Goal: Information Seeking & Learning: Find specific fact

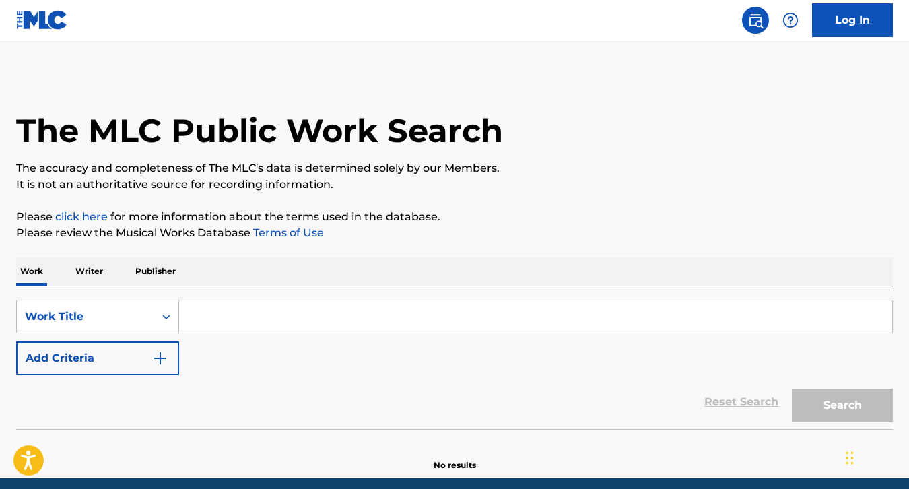
click at [413, 324] on input "Search Form" at bounding box center [535, 316] width 713 height 32
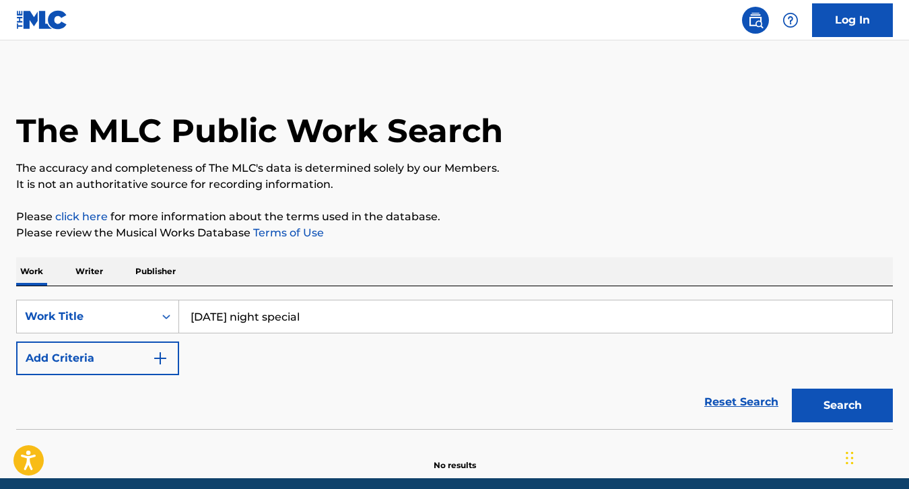
type input "[DATE] night special"
click at [791, 388] on button "Search" at bounding box center [841, 405] width 101 height 34
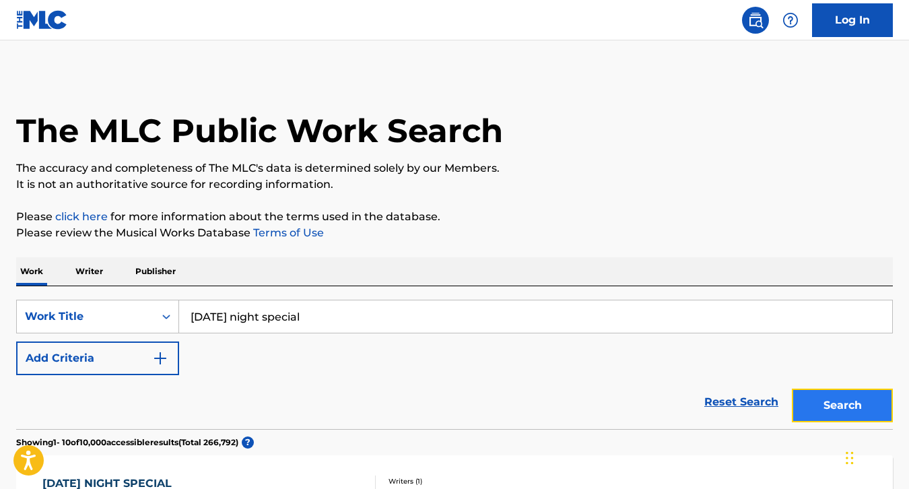
click at [839, 392] on button "Search" at bounding box center [841, 405] width 101 height 34
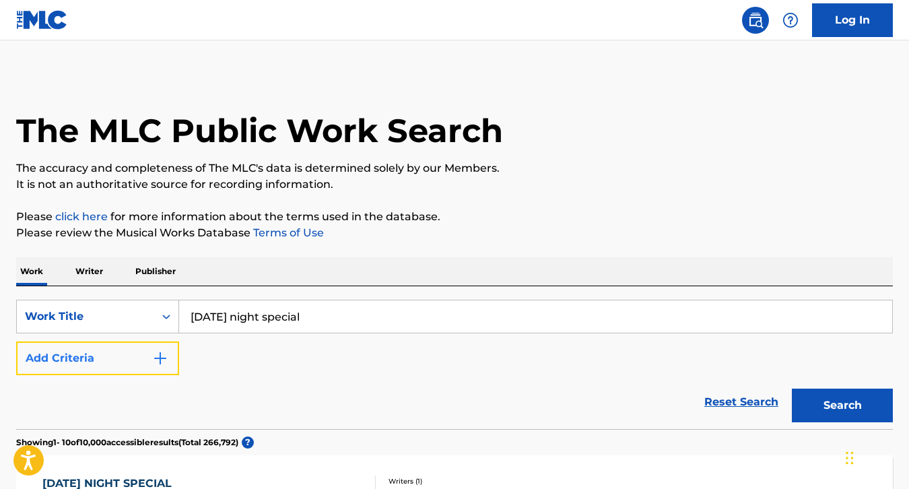
click at [94, 348] on button "Add Criteria" at bounding box center [97, 358] width 163 height 34
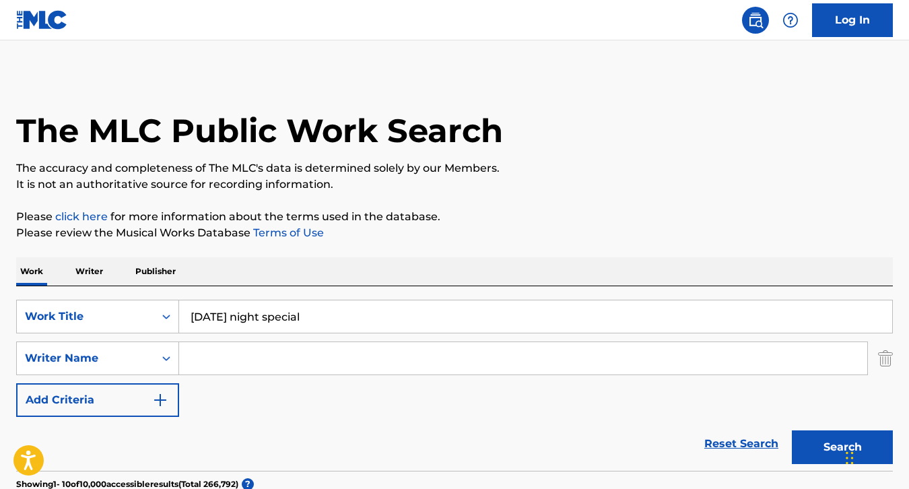
click at [298, 359] on input "Search Form" at bounding box center [523, 358] width 688 height 32
click at [274, 356] on input "Search Form" at bounding box center [523, 358] width 688 height 32
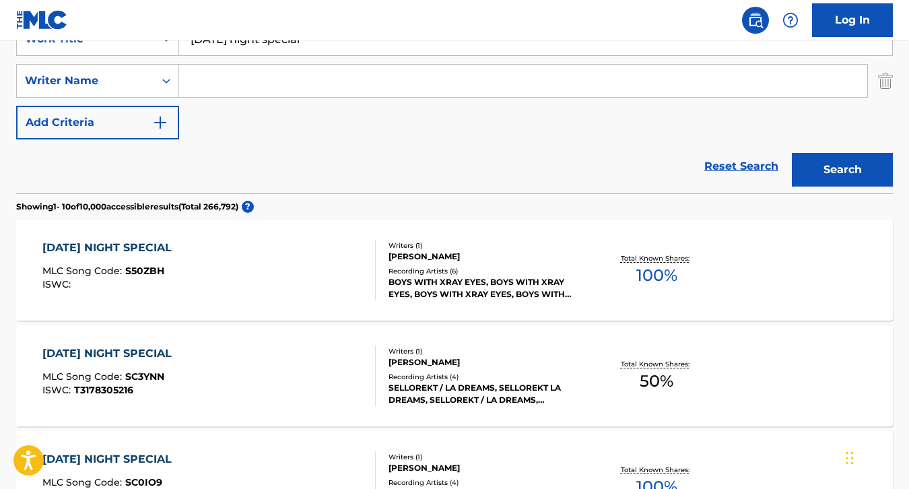
scroll to position [275, 0]
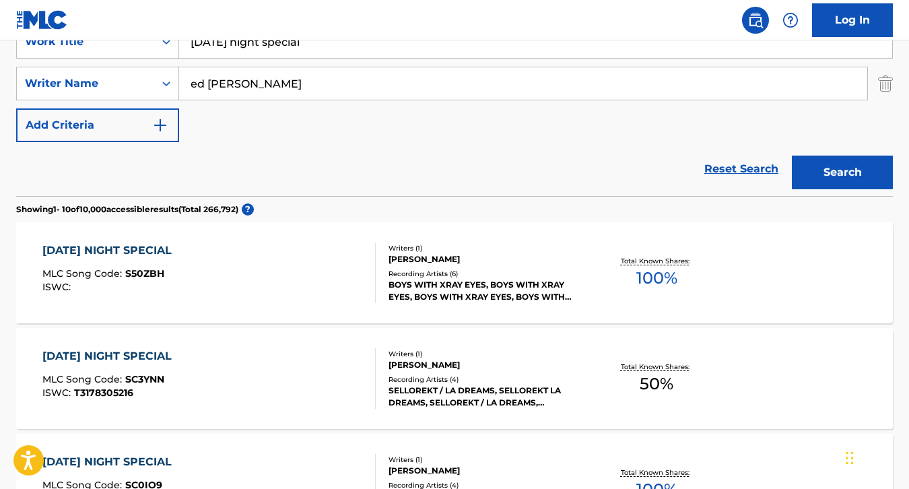
click at [791, 155] on button "Search" at bounding box center [841, 172] width 101 height 34
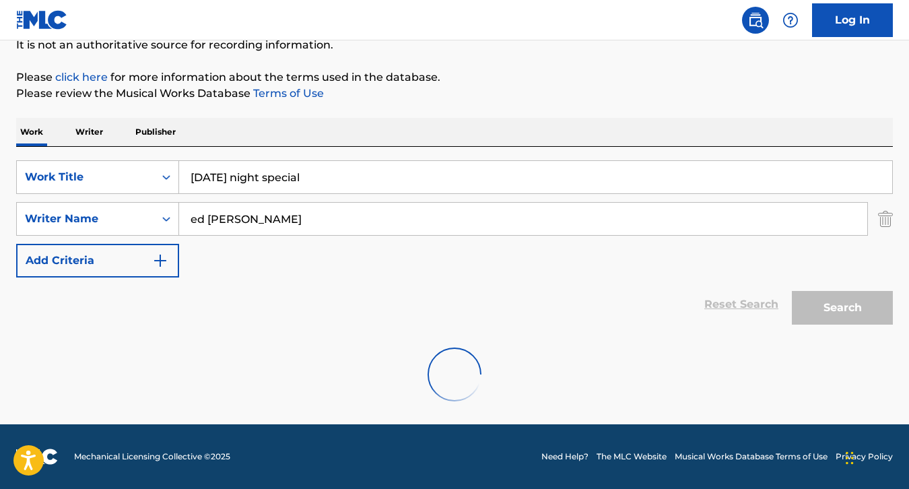
scroll to position [96, 0]
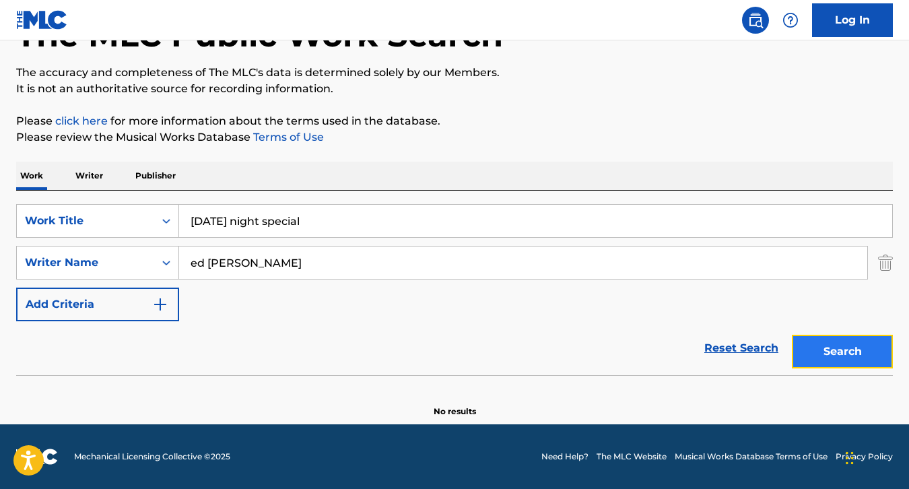
click at [837, 349] on button "Search" at bounding box center [841, 351] width 101 height 34
drag, startPoint x: 298, startPoint y: 264, endPoint x: 155, endPoint y: 236, distance: 146.0
click at [157, 238] on div "SearchWithCriteria95e19f73-b058-49ff-bda5-3333bf92c37a Work Title [DATE] night …" at bounding box center [454, 262] width 876 height 117
type input "[PERSON_NAME]"
click at [791, 334] on button "Search" at bounding box center [841, 351] width 101 height 34
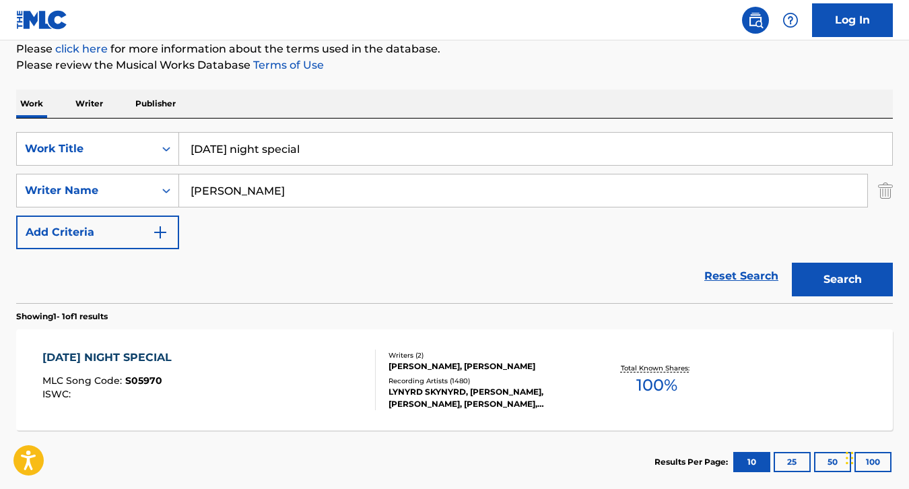
scroll to position [244, 0]
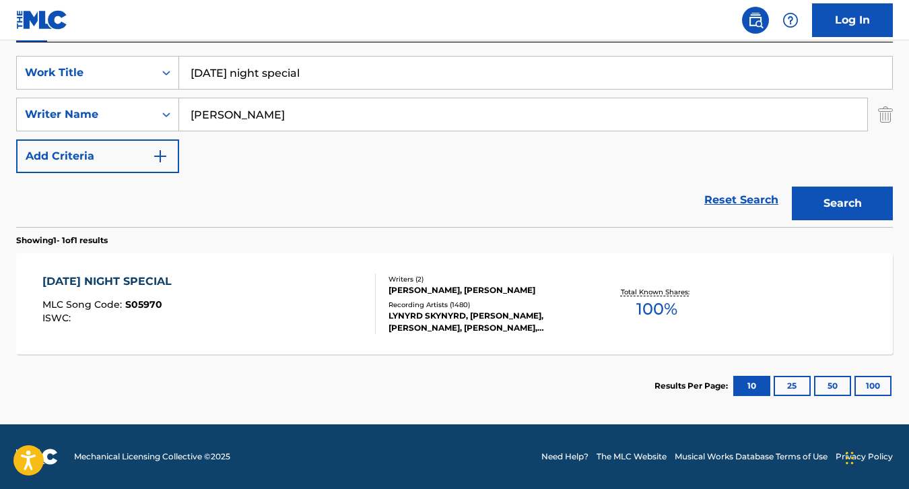
click at [304, 287] on div "[DATE] NIGHT SPECIAL MLC Song Code : S05970 ISWC :" at bounding box center [208, 303] width 333 height 61
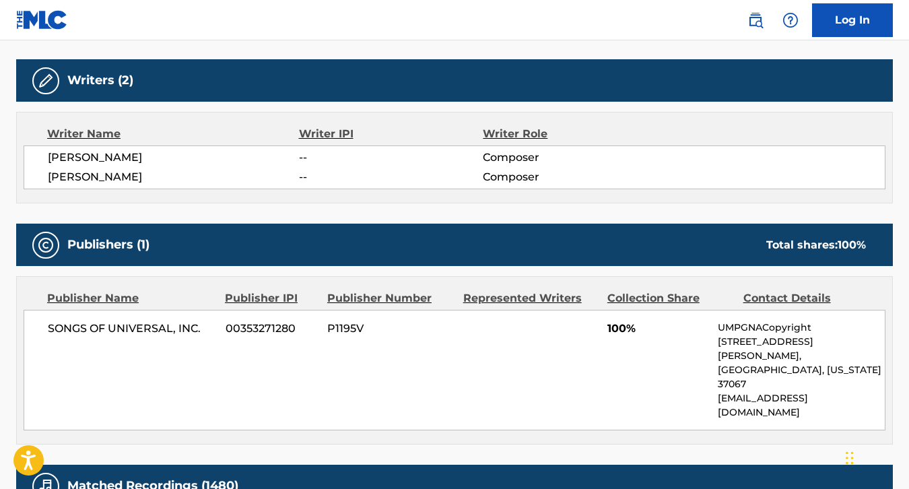
scroll to position [412, 0]
